Goal: Transaction & Acquisition: Purchase product/service

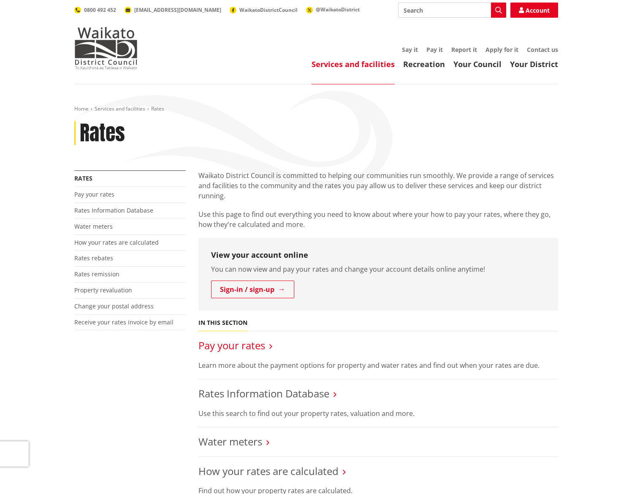
click at [244, 346] on link "Pay your rates" at bounding box center [231, 345] width 67 height 14
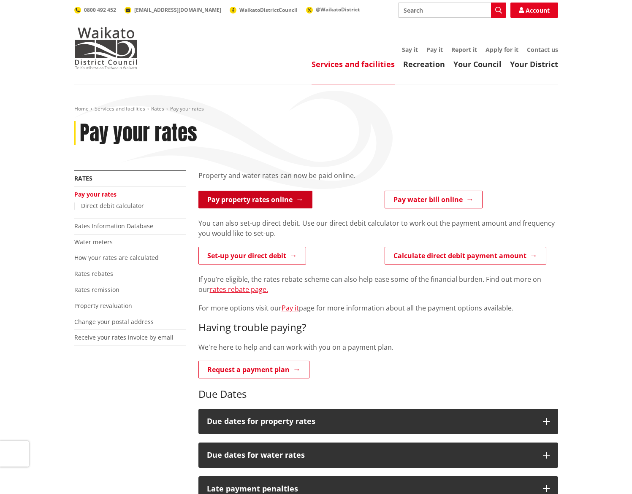
click at [269, 197] on link "Pay property rates online" at bounding box center [255, 200] width 114 height 18
